Goal: Task Accomplishment & Management: Use online tool/utility

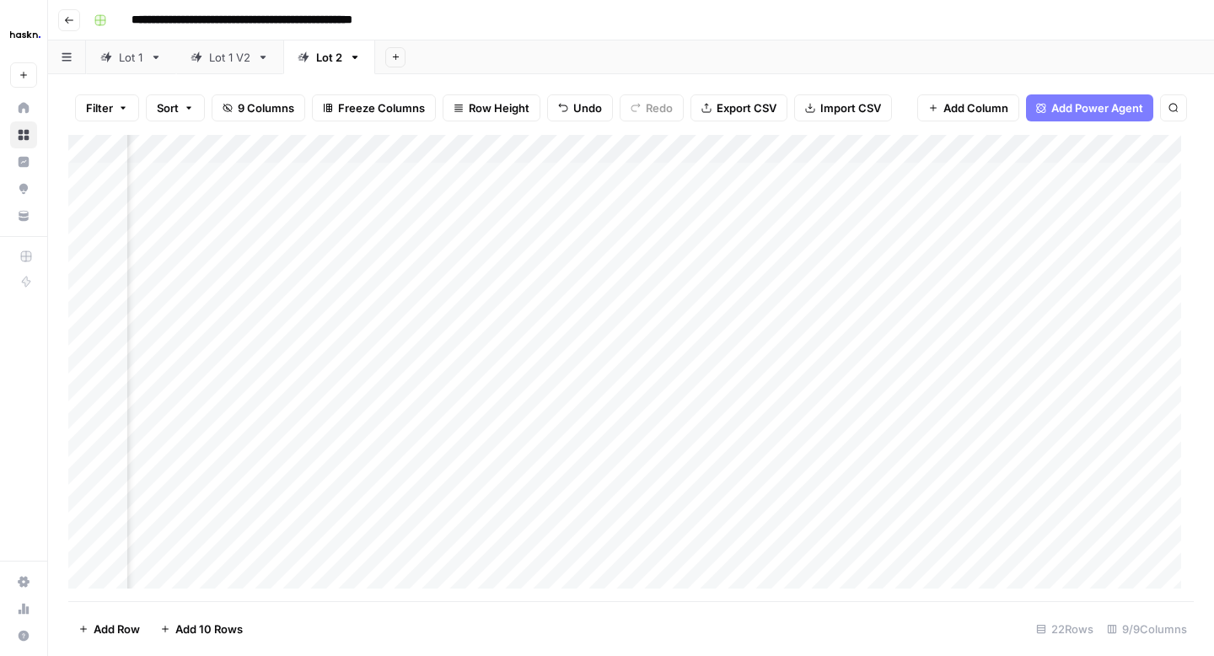
scroll to position [0, 1097]
click at [919, 319] on div "Add Column" at bounding box center [630, 368] width 1125 height 466
click at [914, 346] on div "Add Column" at bounding box center [630, 368] width 1125 height 466
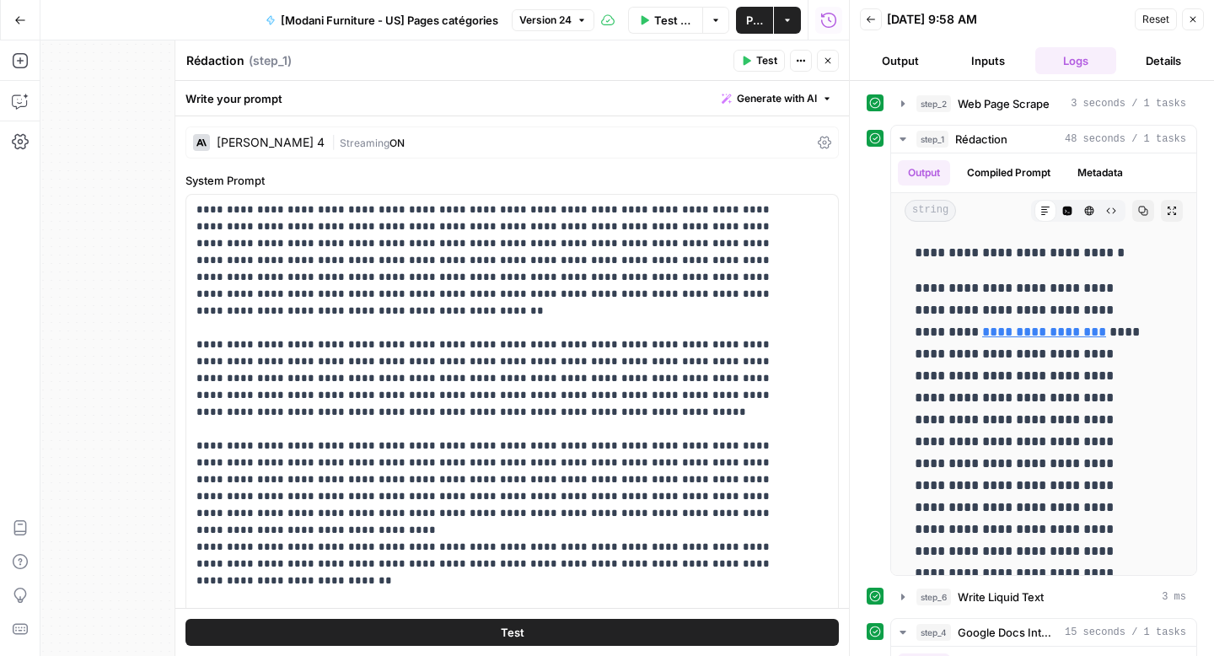
scroll to position [473, 0]
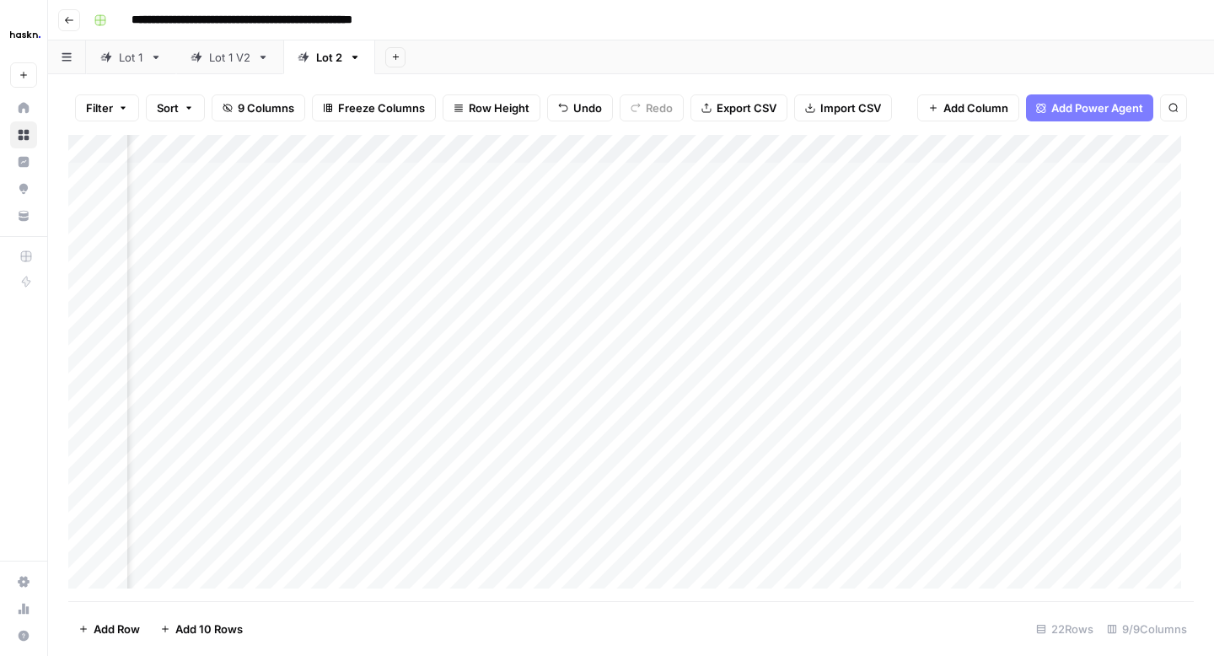
scroll to position [0, 1097]
click at [916, 377] on div "Add Column" at bounding box center [630, 368] width 1125 height 466
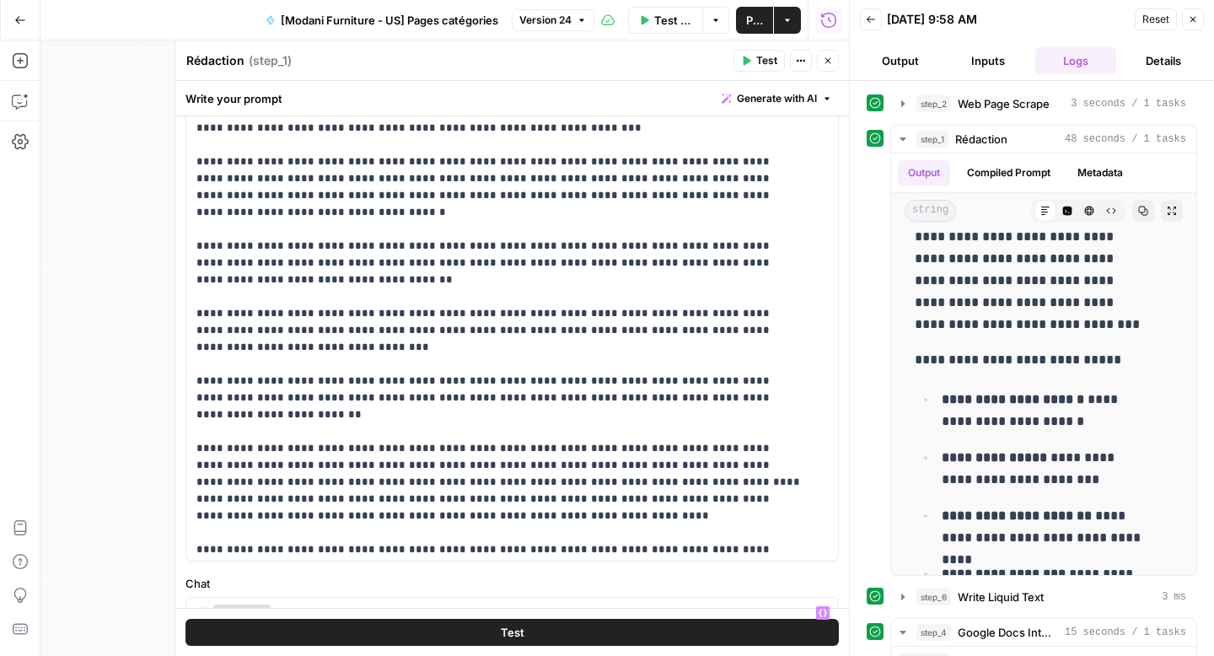
scroll to position [887, 0]
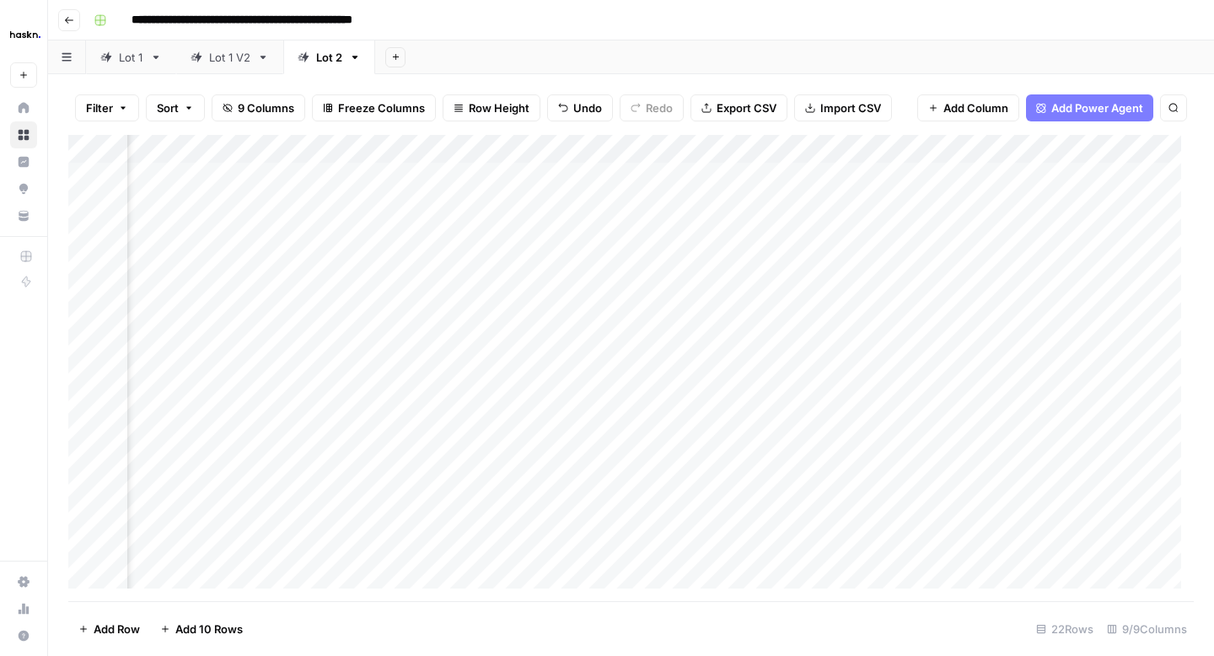
scroll to position [0, 1097]
click at [921, 408] on div "Add Column" at bounding box center [630, 368] width 1125 height 466
click at [914, 373] on div "Add Column" at bounding box center [630, 368] width 1125 height 466
